Goal: Task Accomplishment & Management: Manage account settings

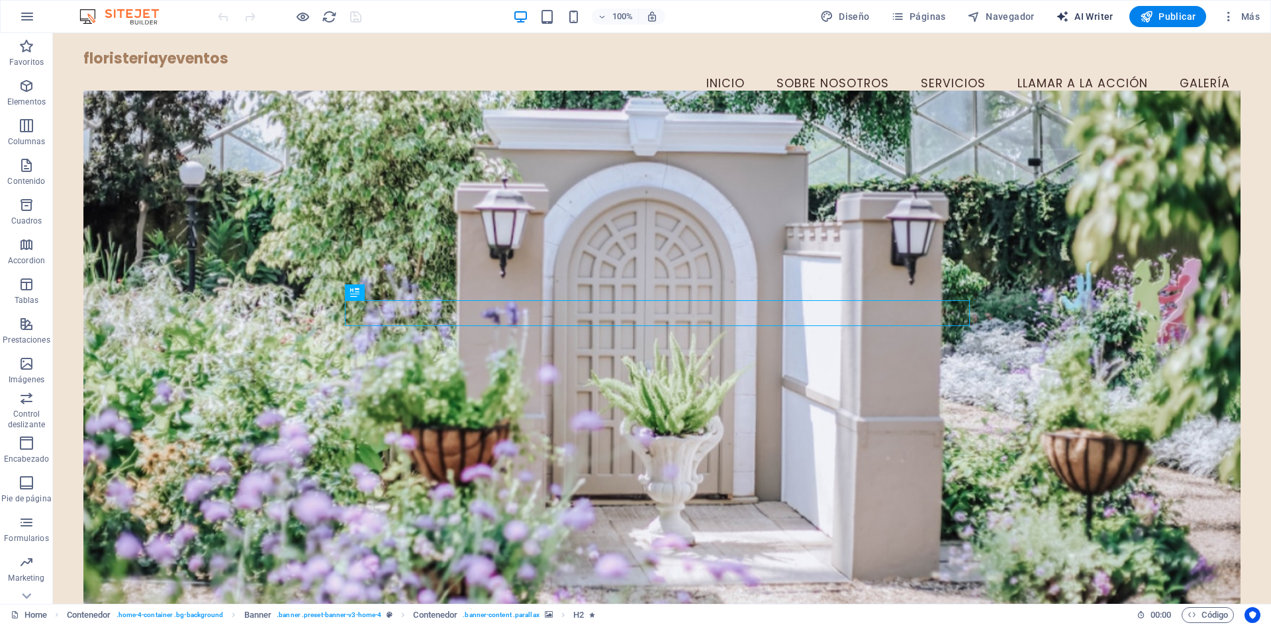
click at [1107, 17] on span "AI Writer" at bounding box center [1085, 16] width 58 height 13
select select "English"
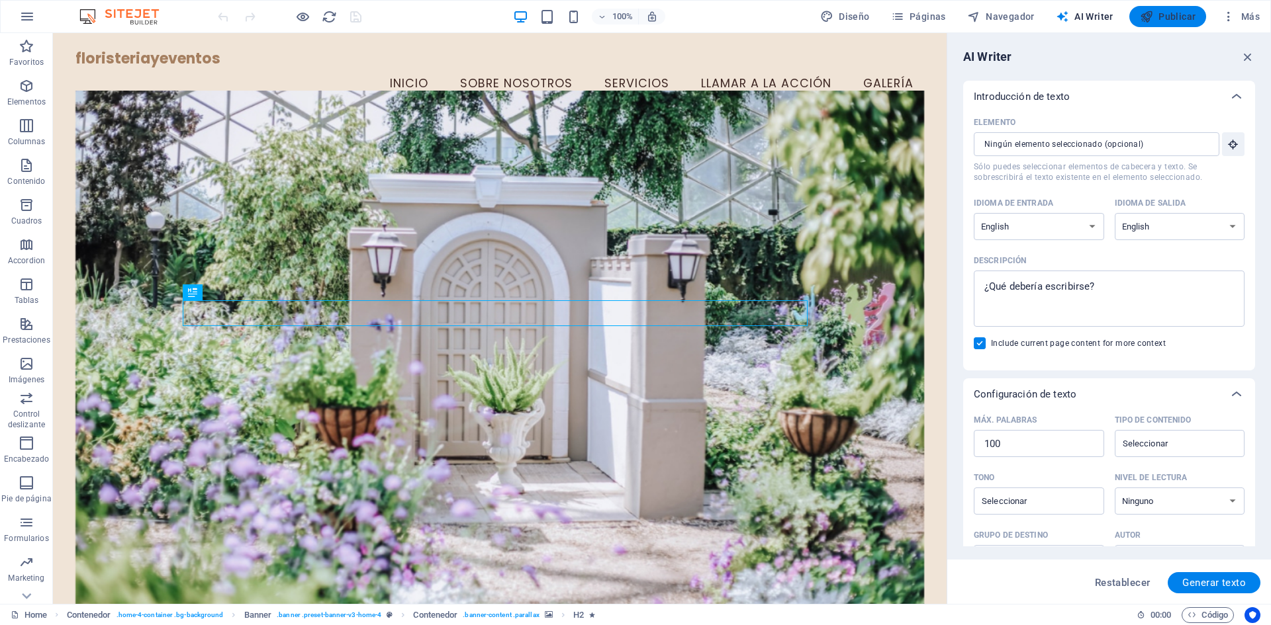
click at [1170, 13] on span "Publicar" at bounding box center [1168, 16] width 56 height 13
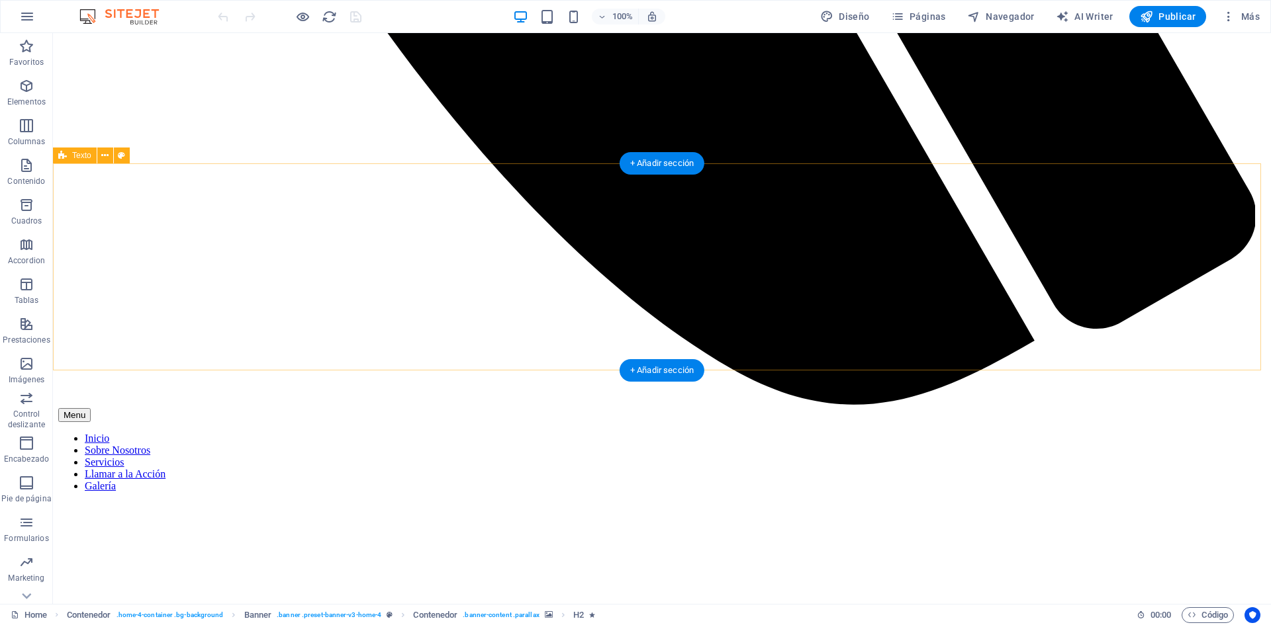
scroll to position [1390, 0]
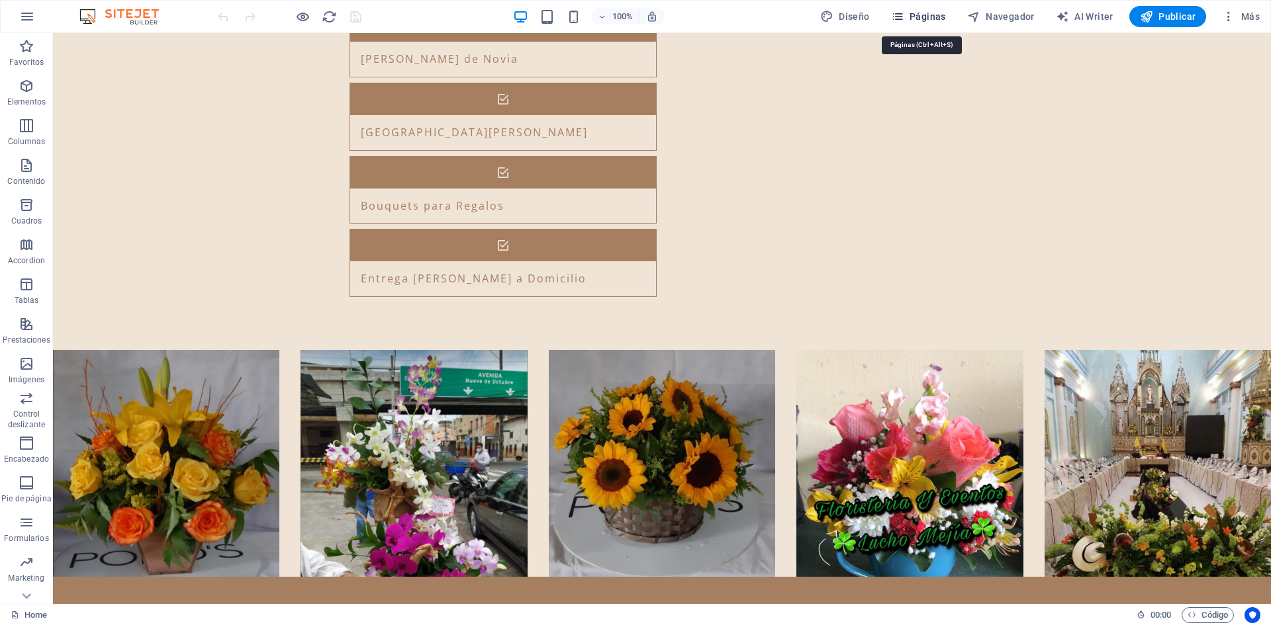
click at [933, 17] on span "Páginas" at bounding box center [918, 16] width 55 height 13
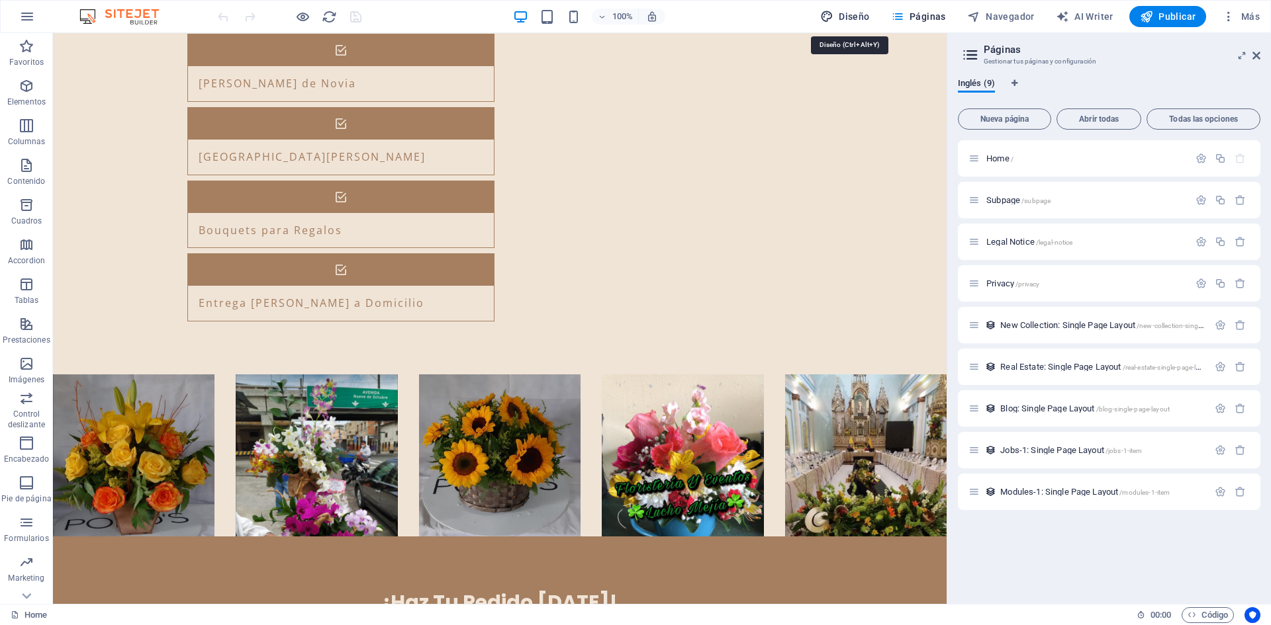
click at [875, 14] on button "Diseño" at bounding box center [845, 16] width 60 height 21
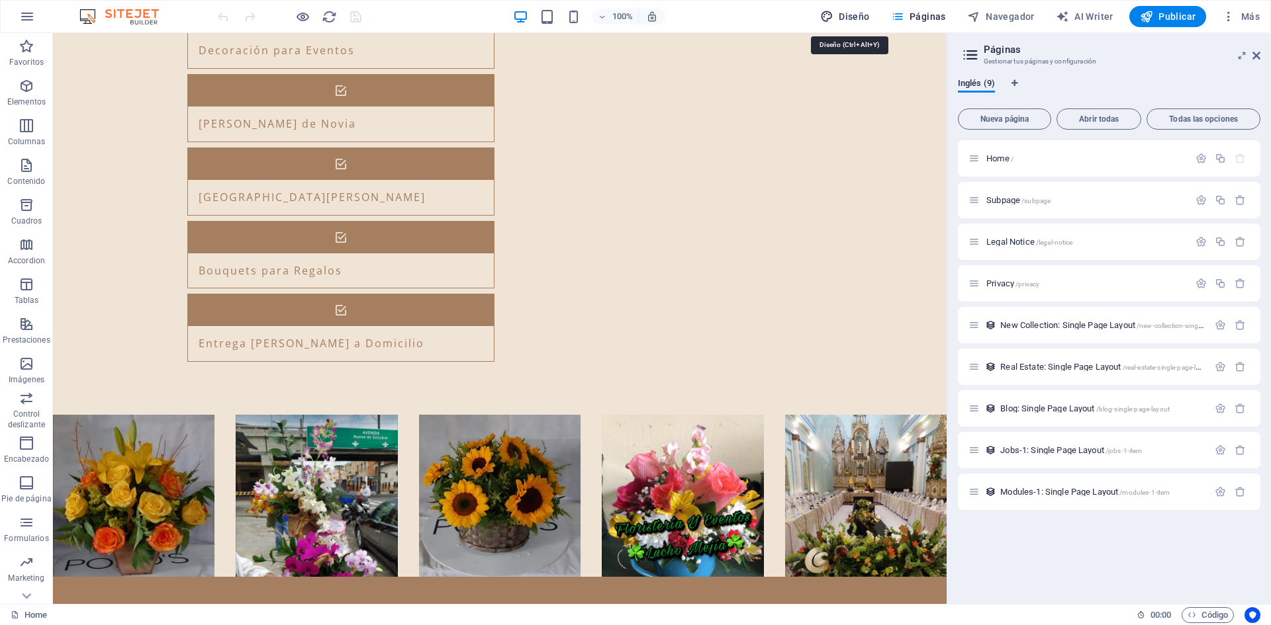
select select "px"
select select "200"
select select "px"
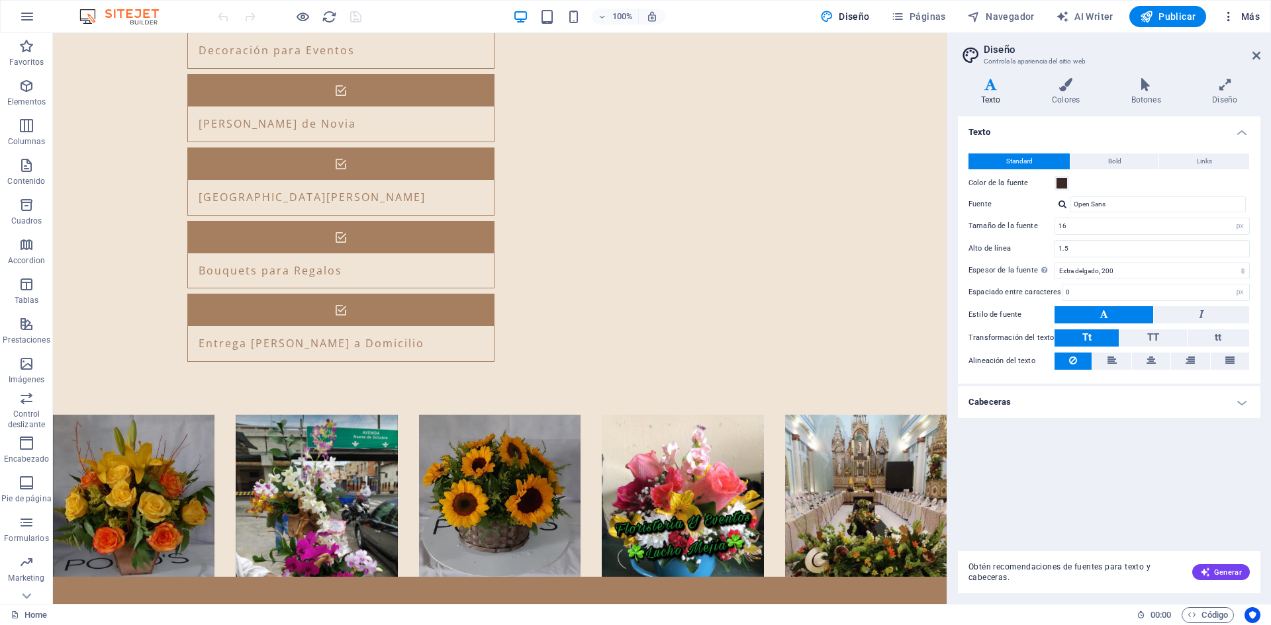
click at [1231, 19] on icon "button" at bounding box center [1228, 16] width 13 height 13
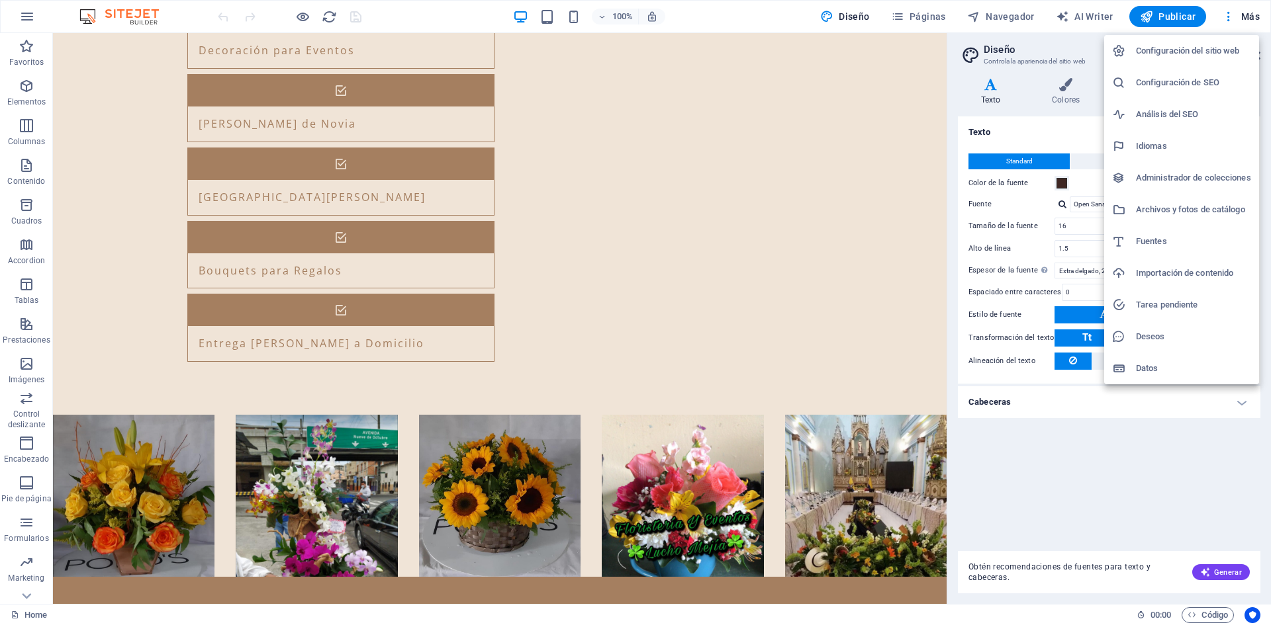
click at [1173, 49] on h6 "Configuración del sitio web" at bounding box center [1193, 51] width 115 height 16
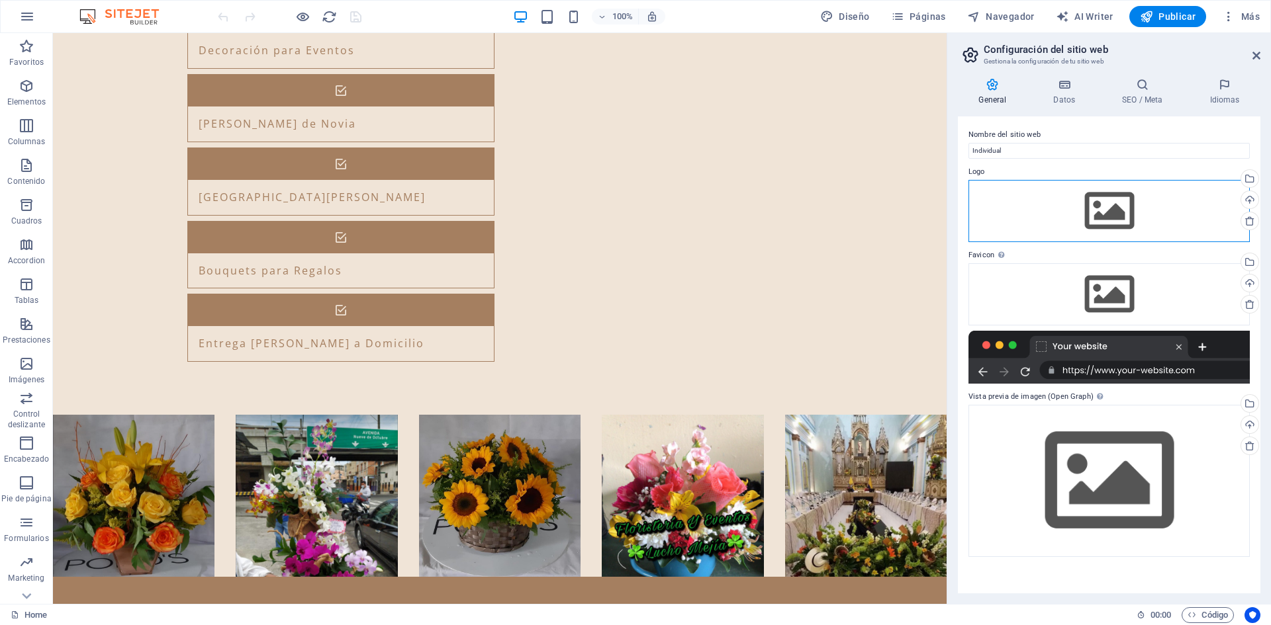
click at [1121, 204] on div "Arrastra archivos aquí, haz clic para escoger archivos o selecciona archivos de…" at bounding box center [1108, 211] width 281 height 62
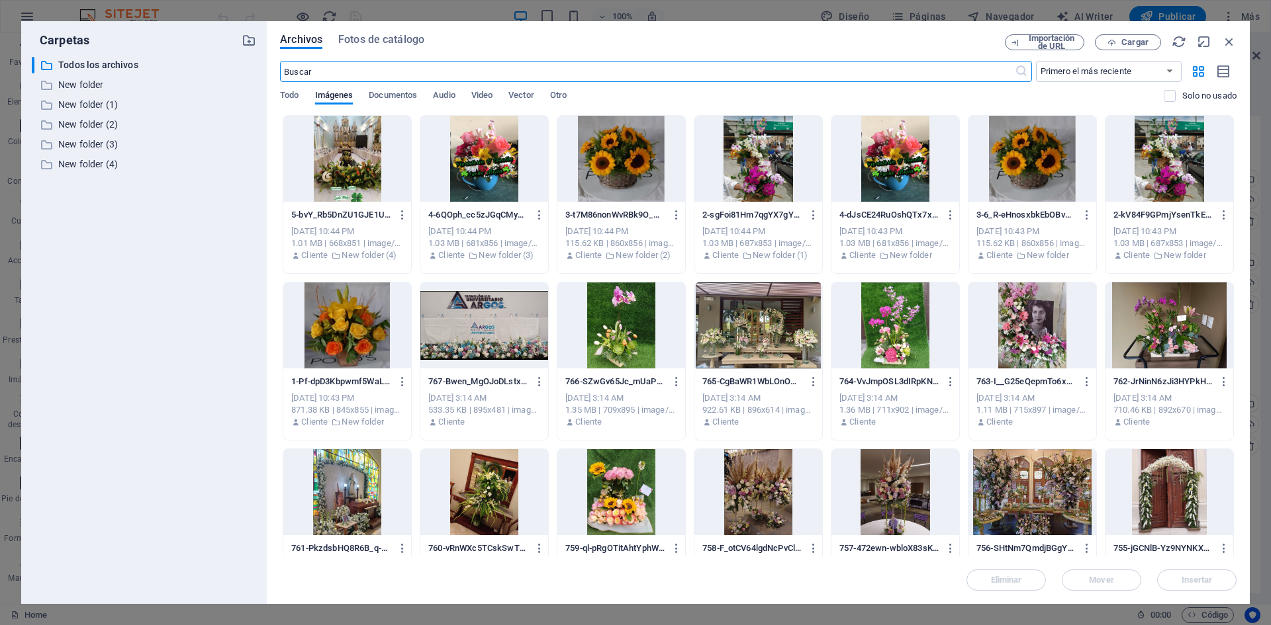
scroll to position [1384, 0]
click at [246, 43] on icon "button" at bounding box center [249, 40] width 15 height 15
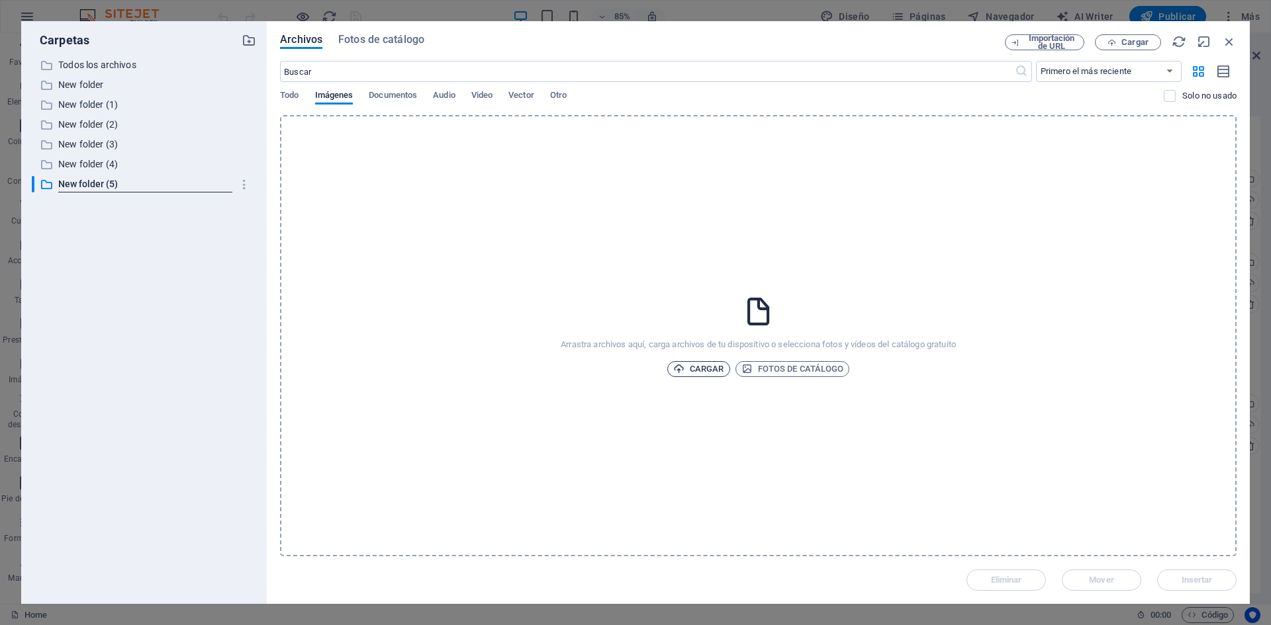
click at [718, 373] on span "Cargar" at bounding box center [698, 369] width 51 height 16
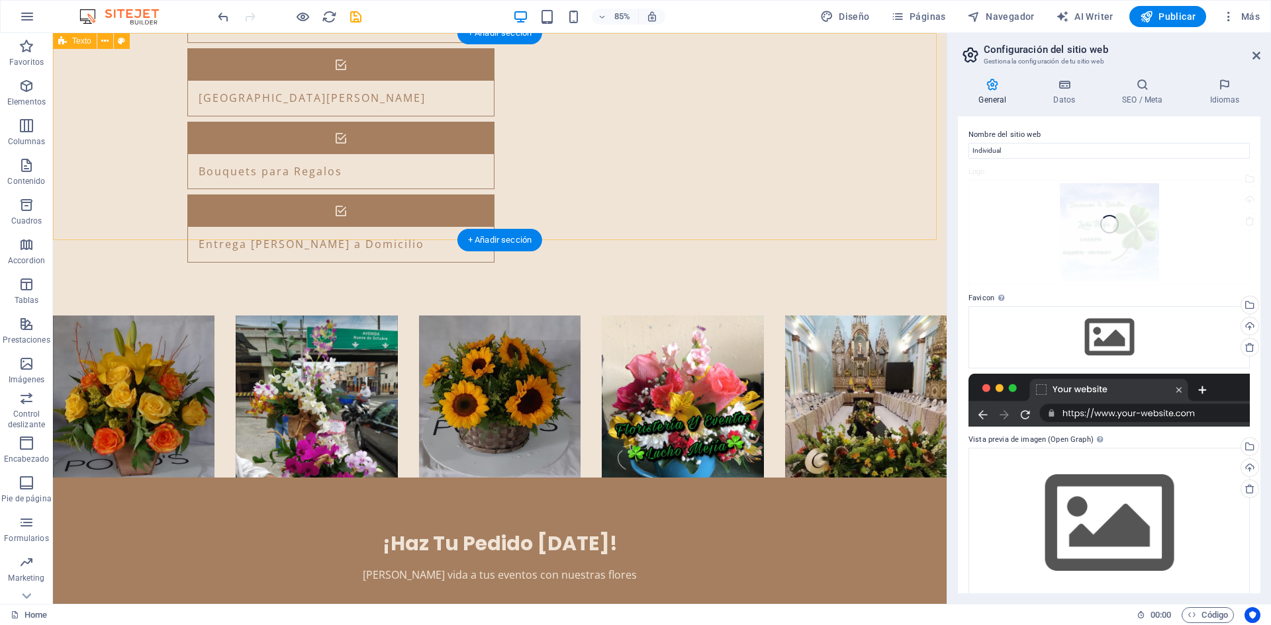
scroll to position [1325, 0]
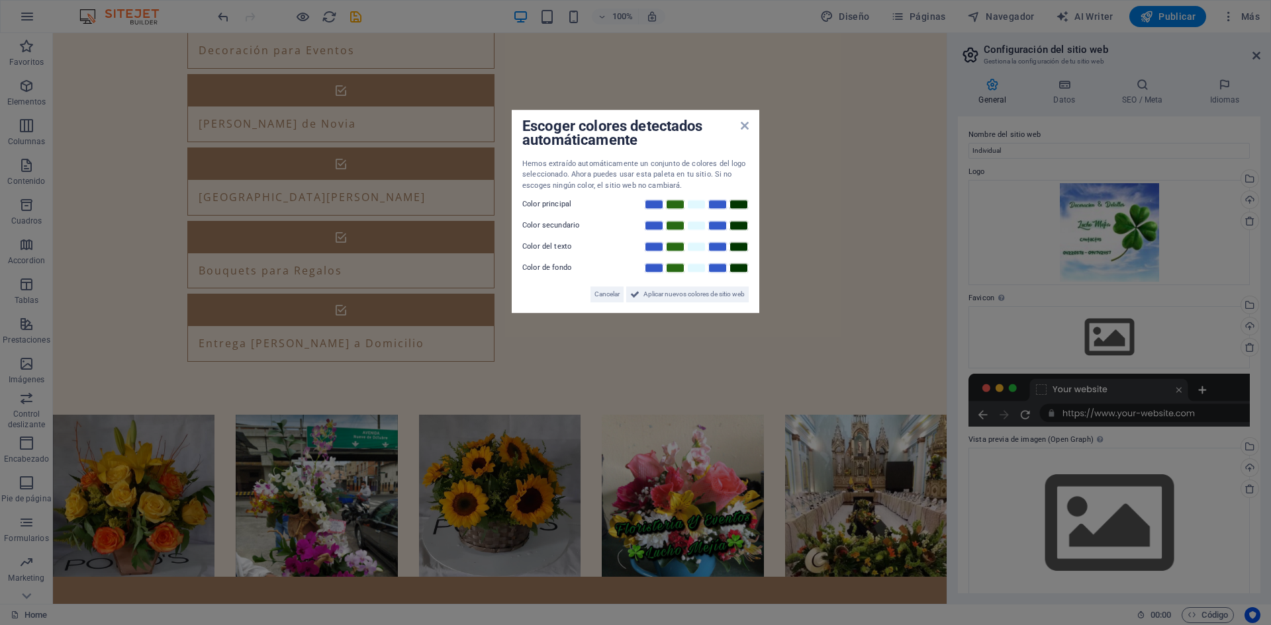
click at [748, 234] on div "Escoger colores detectados automáticamente Hemos extraído automáticamente un co…" at bounding box center [636, 212] width 248 height 204
click at [743, 129] on div "Escoger colores detectados automáticamente Hemos extraído automáticamente un co…" at bounding box center [636, 212] width 248 height 204
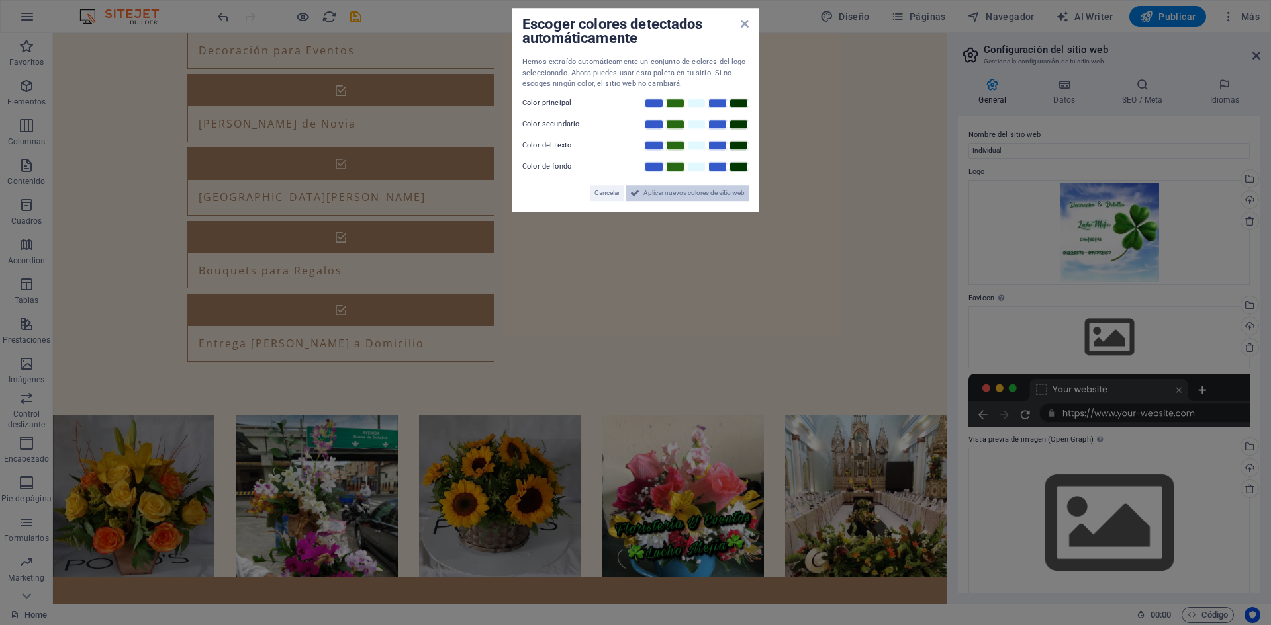
click at [666, 194] on span "Aplicar nuevos colores de sitio web" at bounding box center [693, 193] width 101 height 16
